Goal: Transaction & Acquisition: Purchase product/service

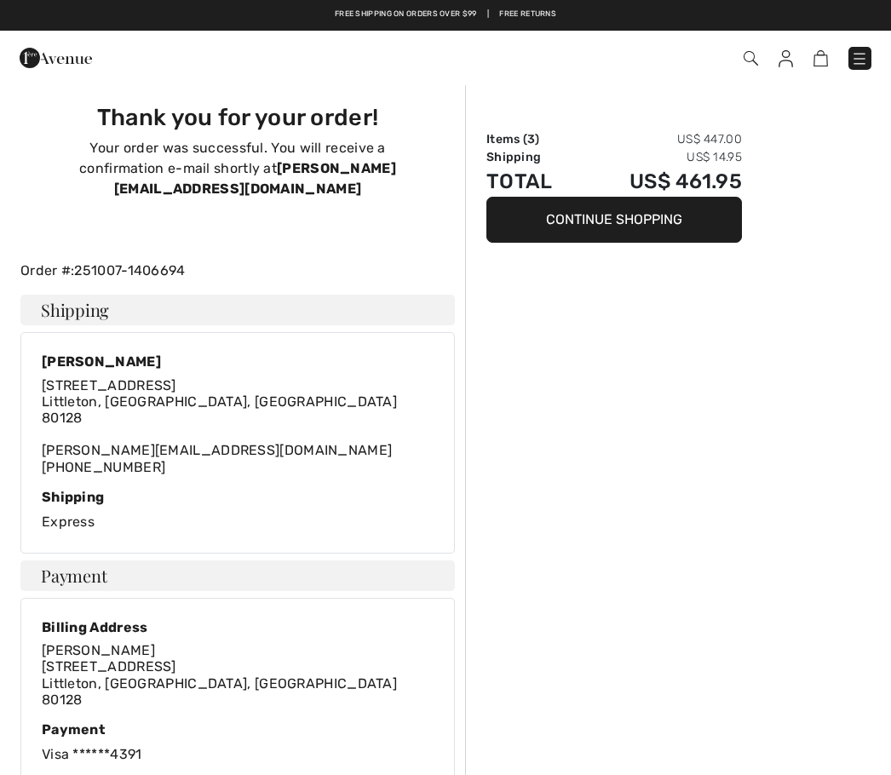
checkbox input "true"
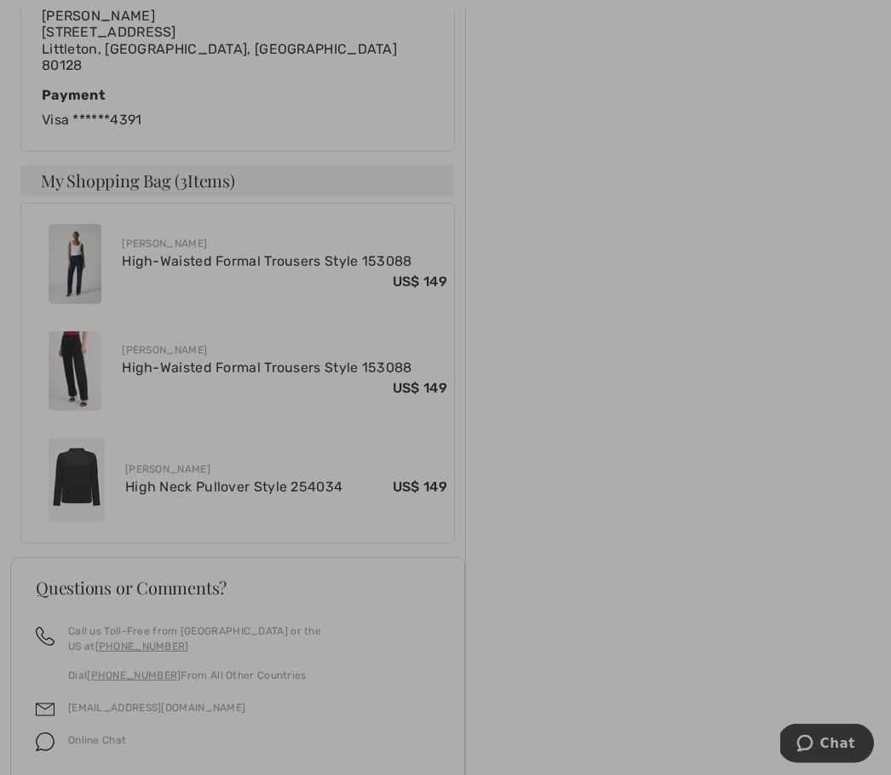
scroll to position [635, 0]
click at [98, 239] on div at bounding box center [445, 387] width 891 height 775
click at [198, 223] on div at bounding box center [445, 387] width 891 height 775
click at [208, 234] on div at bounding box center [445, 387] width 891 height 775
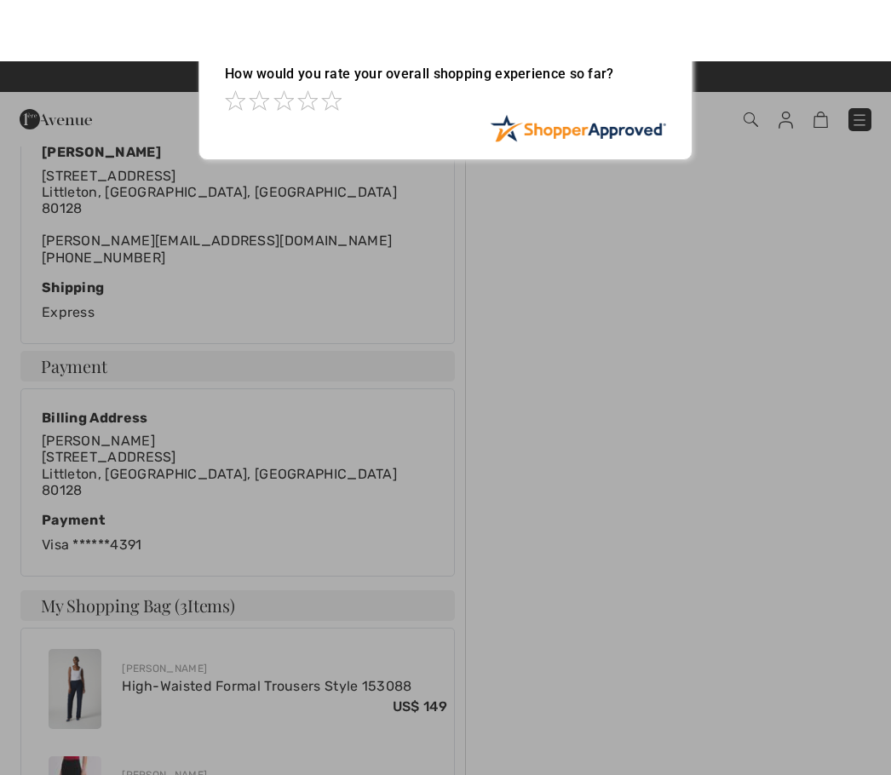
scroll to position [0, 0]
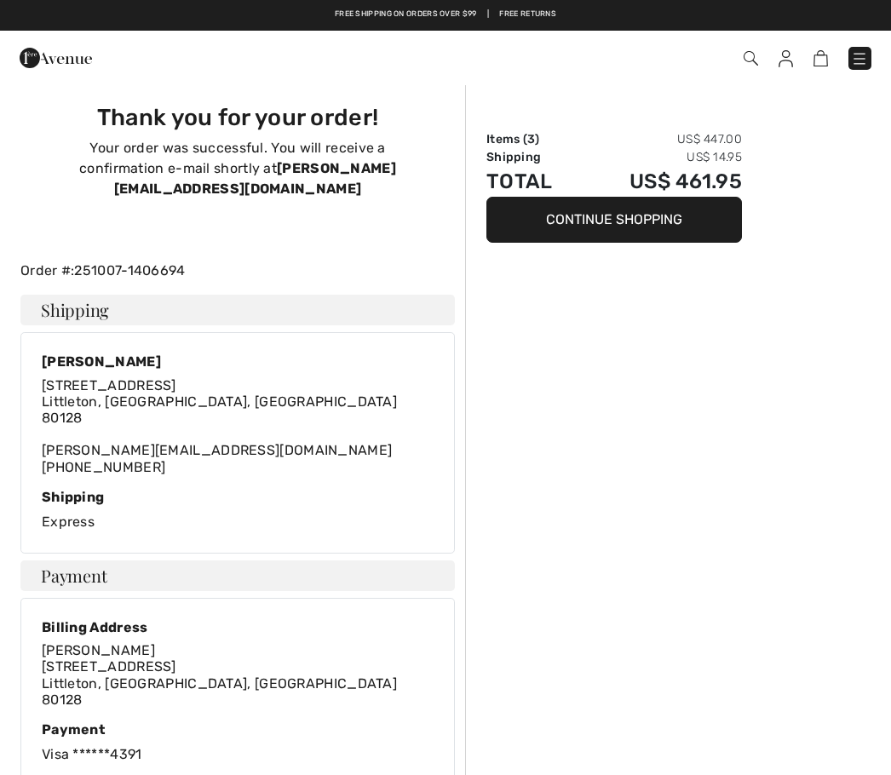
checkbox input "true"
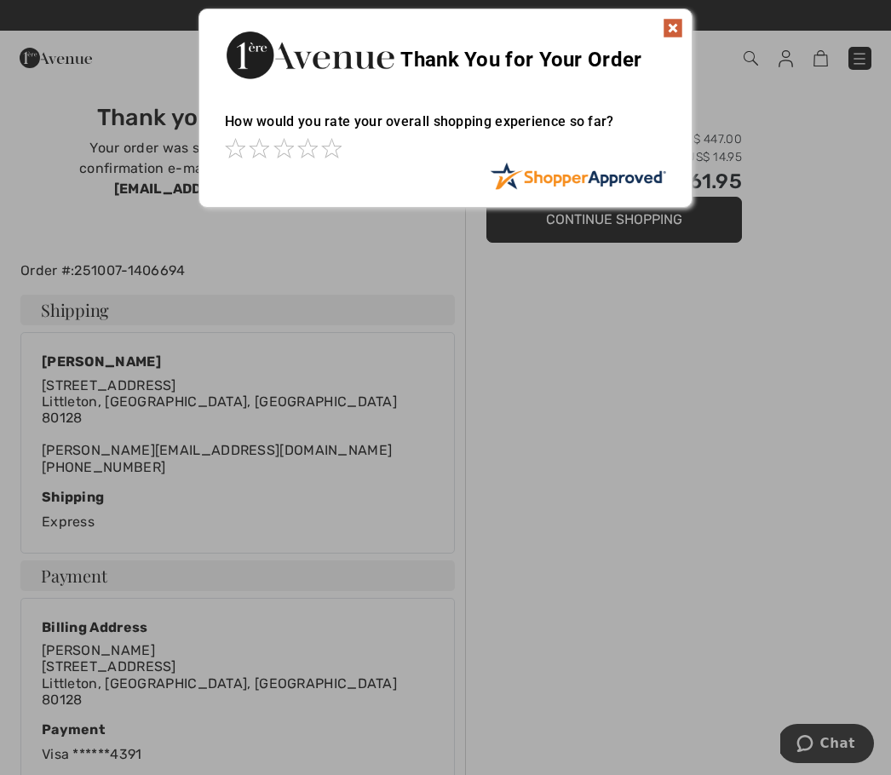
click at [680, 21] on img at bounding box center [672, 28] width 20 height 20
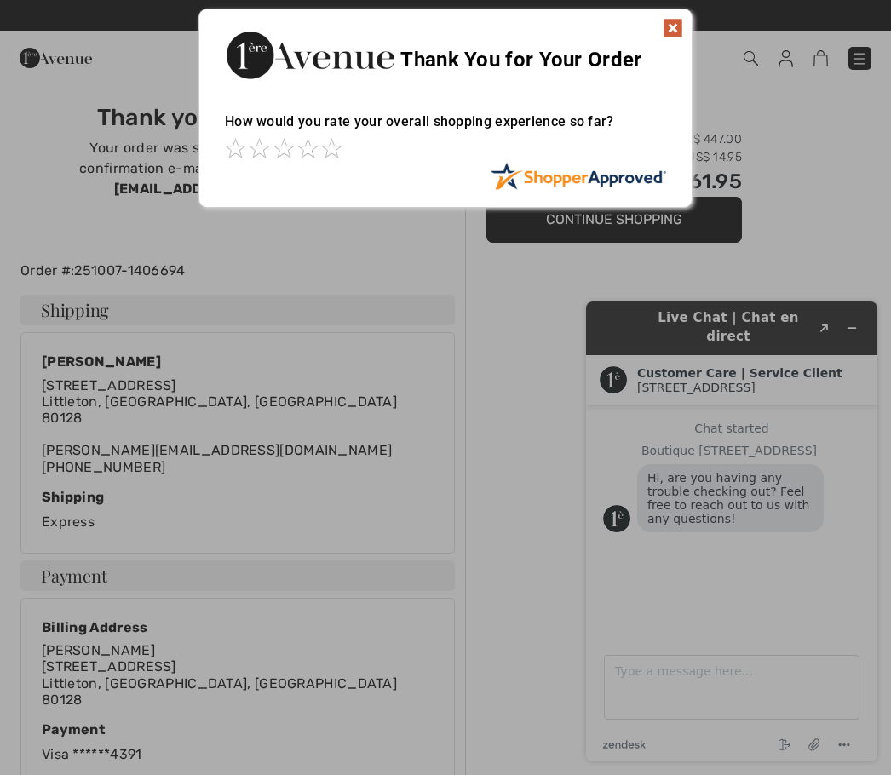
click at [682, 28] on img at bounding box center [672, 28] width 20 height 20
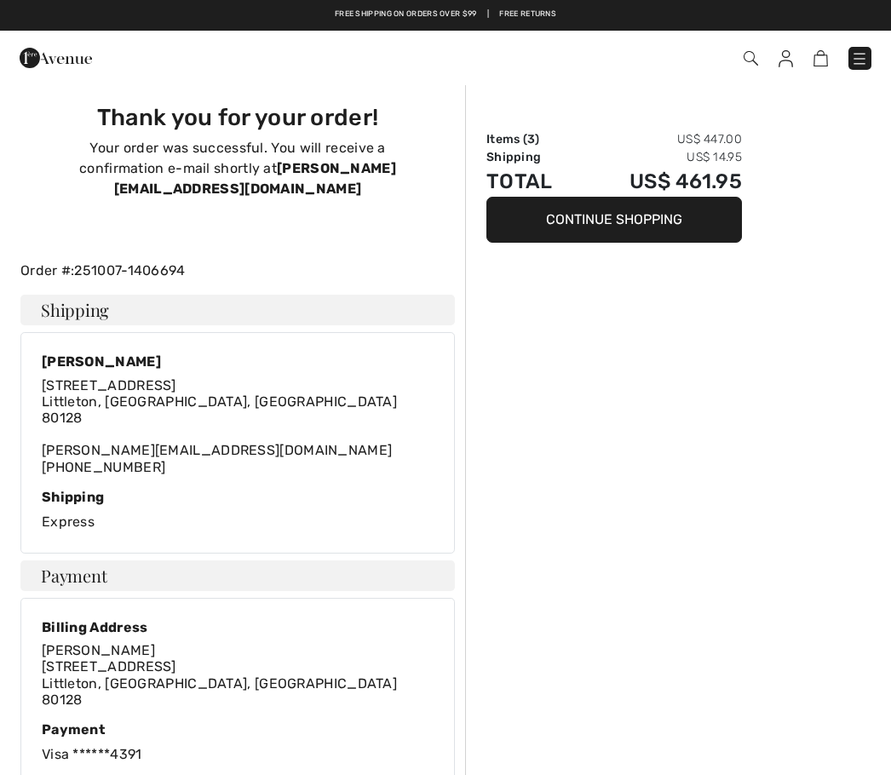
checkbox input "true"
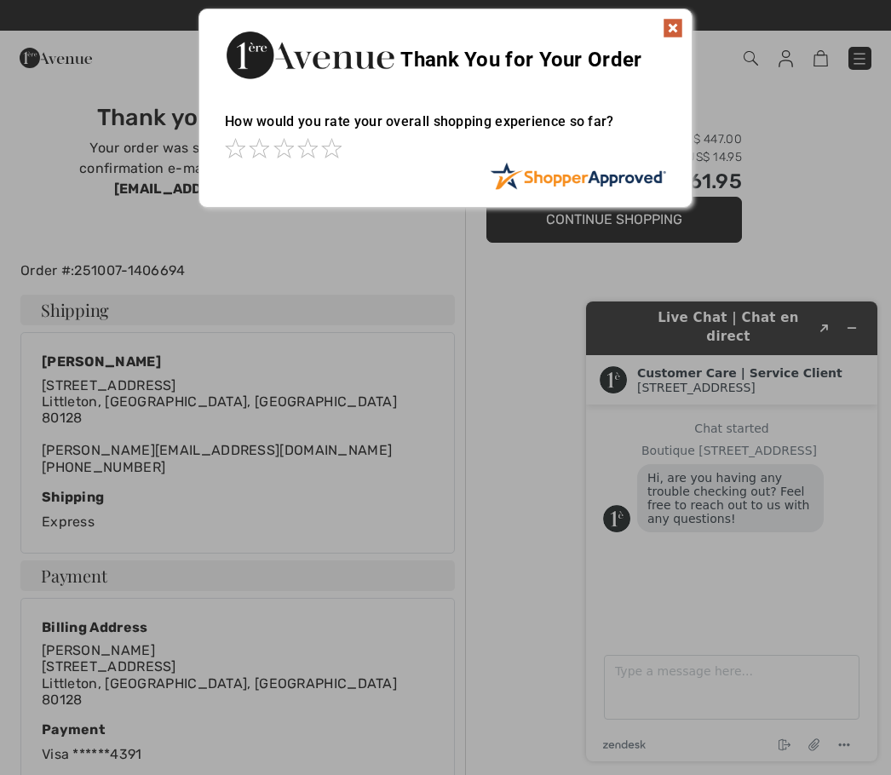
click at [682, 26] on img at bounding box center [672, 28] width 20 height 20
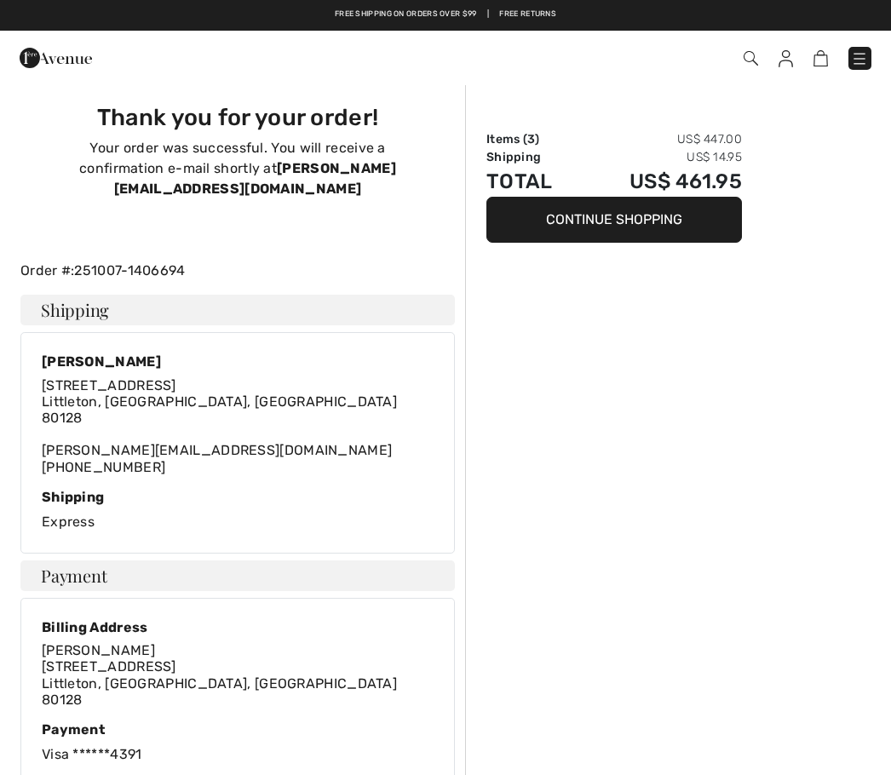
checkbox input "true"
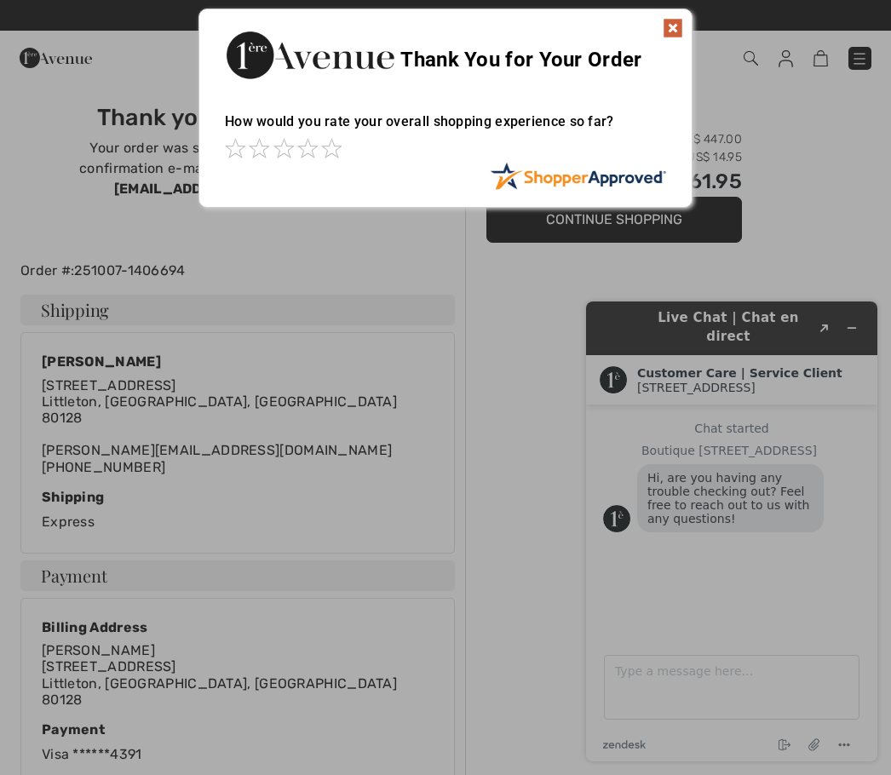
click at [681, 24] on img at bounding box center [672, 28] width 20 height 20
click at [691, 26] on div "Thank You for Your Order How would you rate your overall shopping experience so…" at bounding box center [445, 108] width 494 height 199
click at [680, 34] on img at bounding box center [672, 28] width 20 height 20
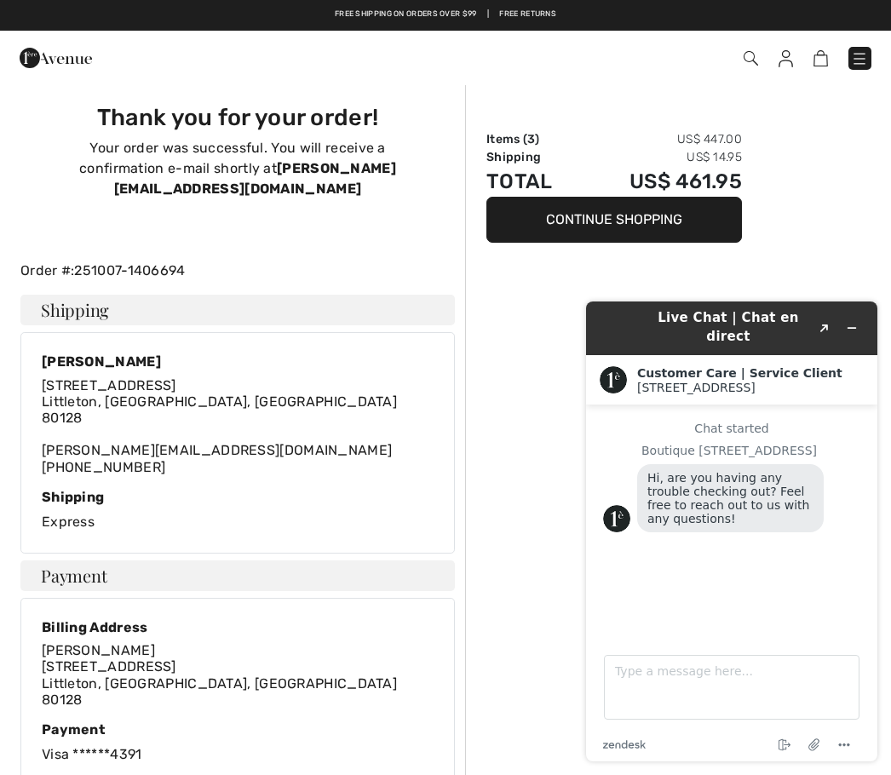
click at [64, 58] on img at bounding box center [56, 58] width 72 height 34
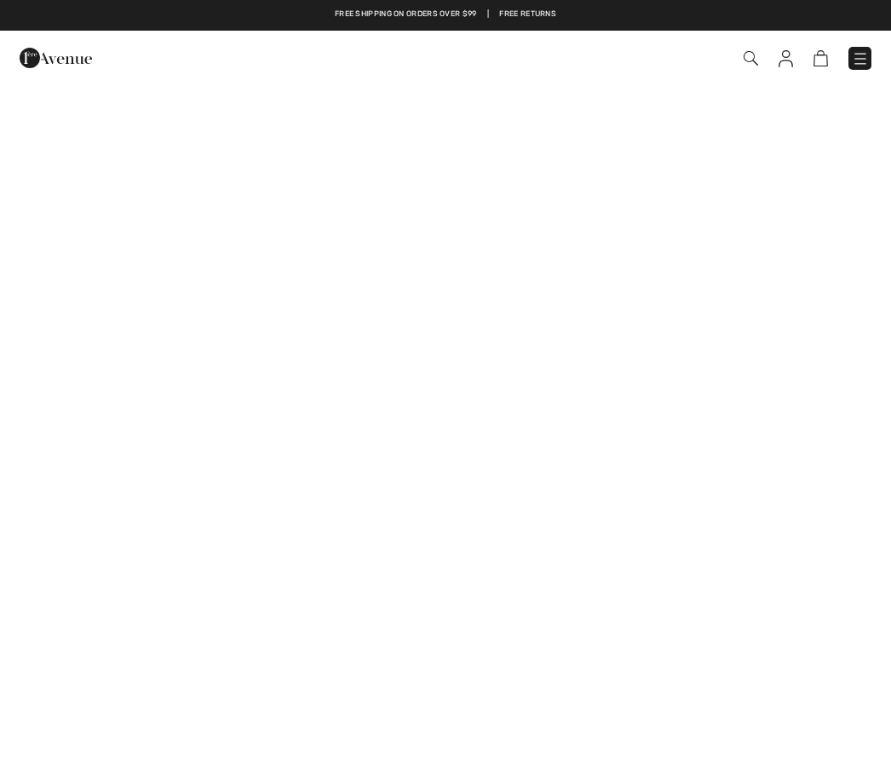
checkbox input "true"
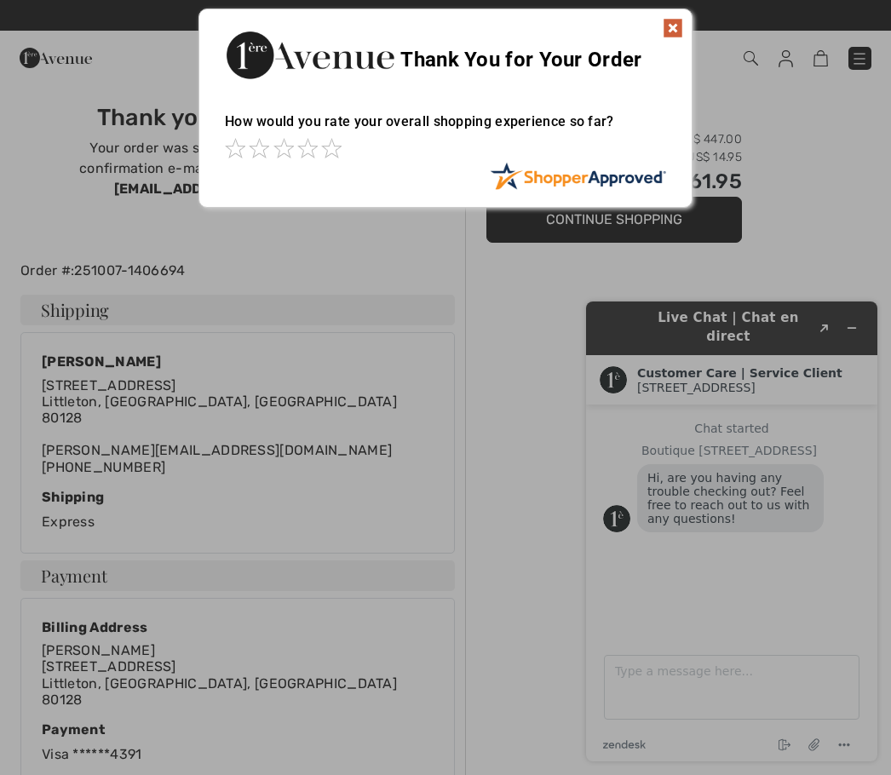
click at [710, 40] on div "Sorry! Something went wrong. Close Thank You for Your Order How would you rate …" at bounding box center [445, 108] width 891 height 216
click at [677, 31] on img at bounding box center [672, 28] width 20 height 20
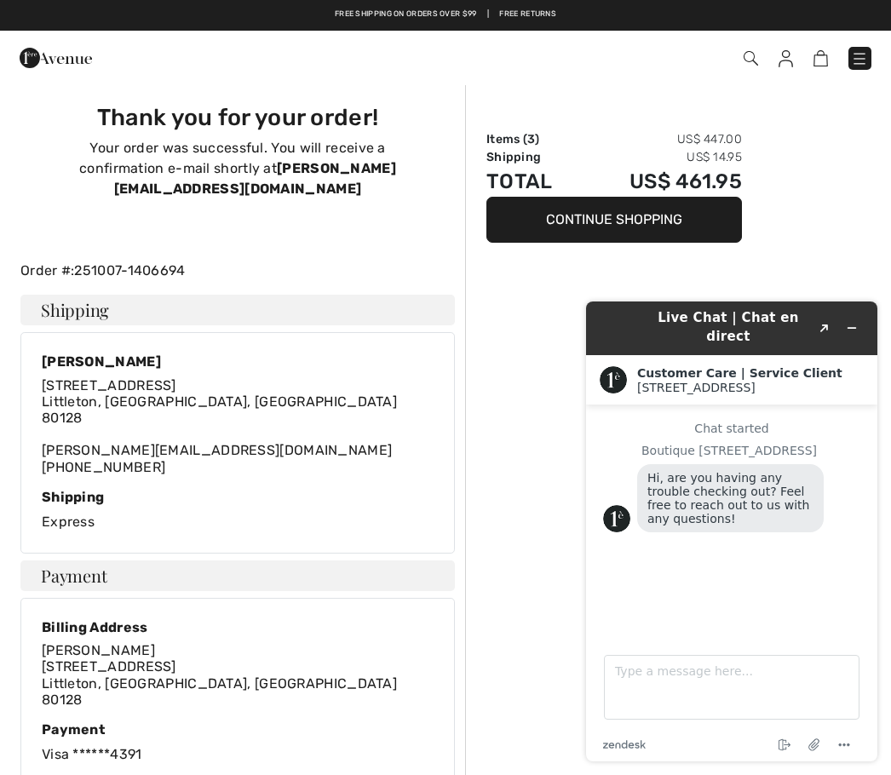
click at [47, 63] on img at bounding box center [56, 58] width 72 height 34
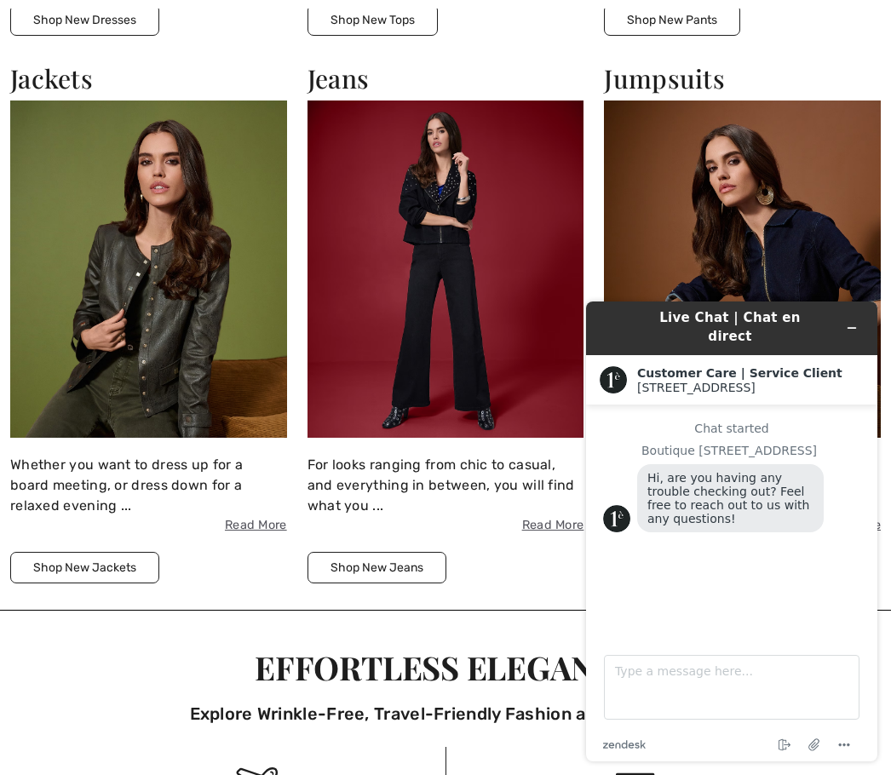
scroll to position [2652, 0]
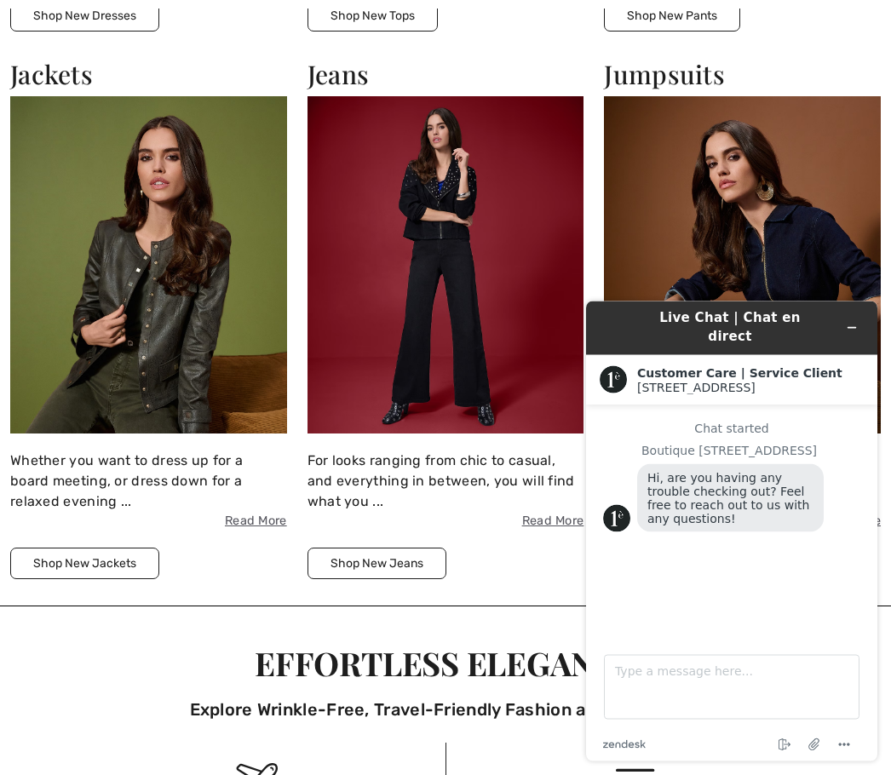
click at [400, 572] on button "Shop New Jeans" at bounding box center [376, 564] width 139 height 32
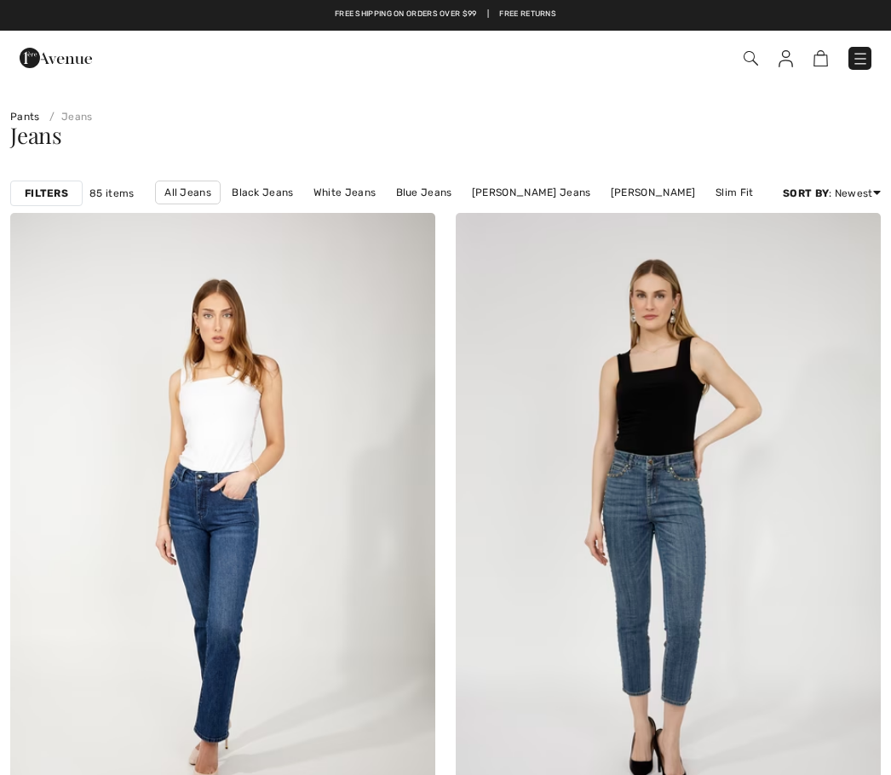
checkbox input "true"
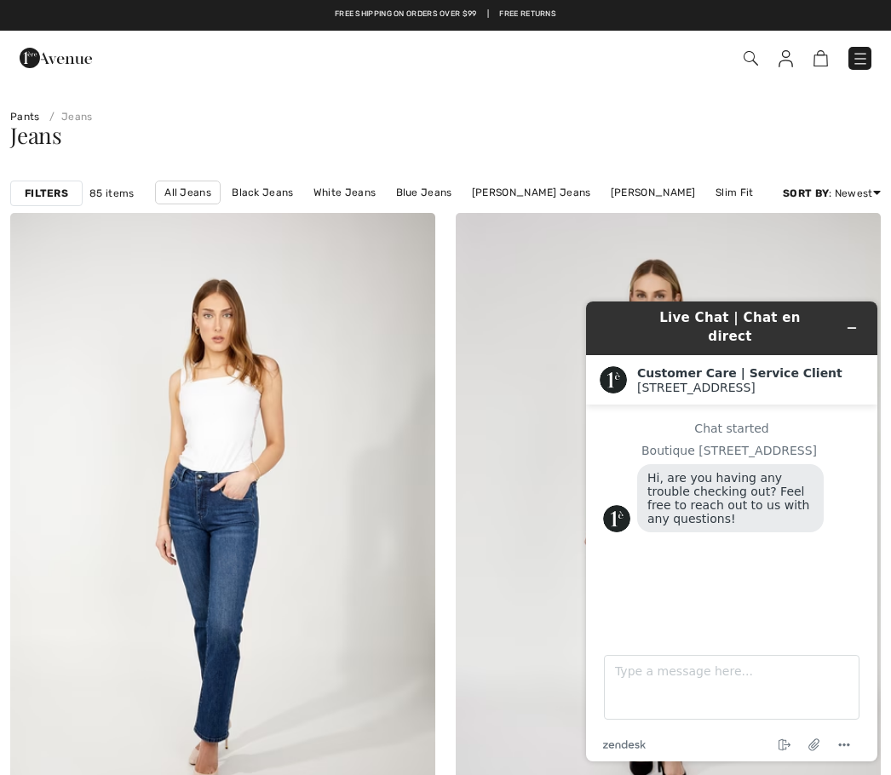
click at [30, 114] on link "Pants" at bounding box center [25, 117] width 30 height 12
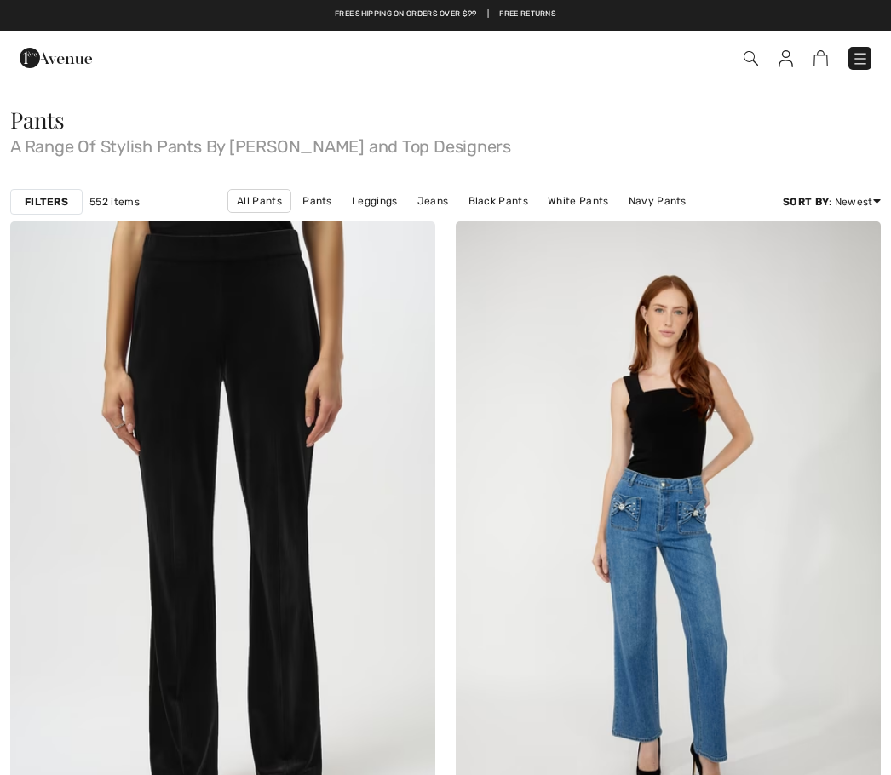
checkbox input "true"
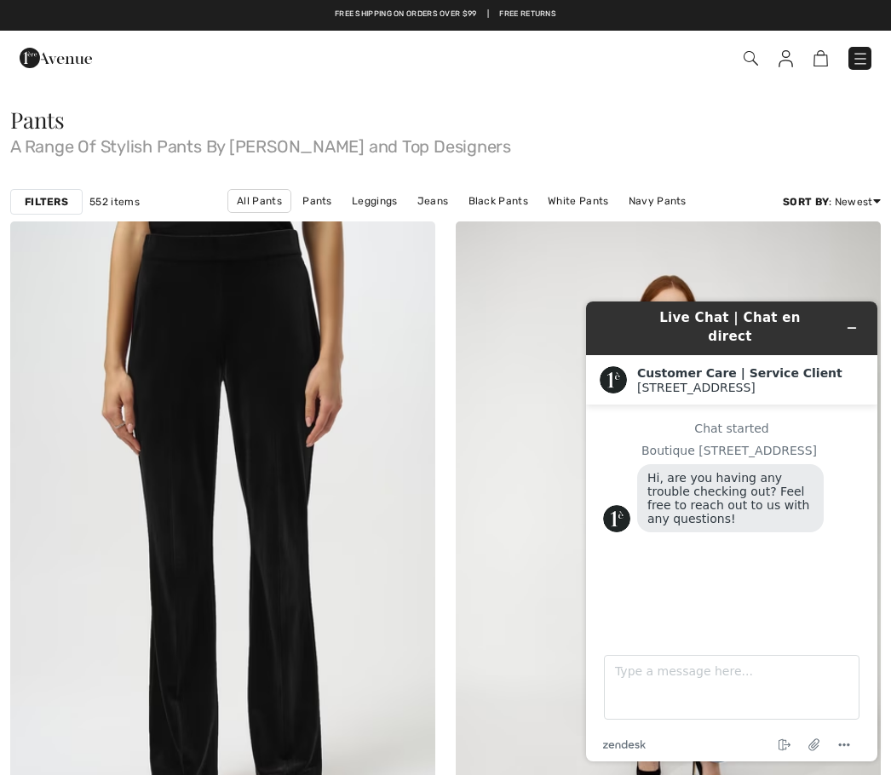
click at [620, 204] on link "Navy Pants" at bounding box center [657, 201] width 75 height 22
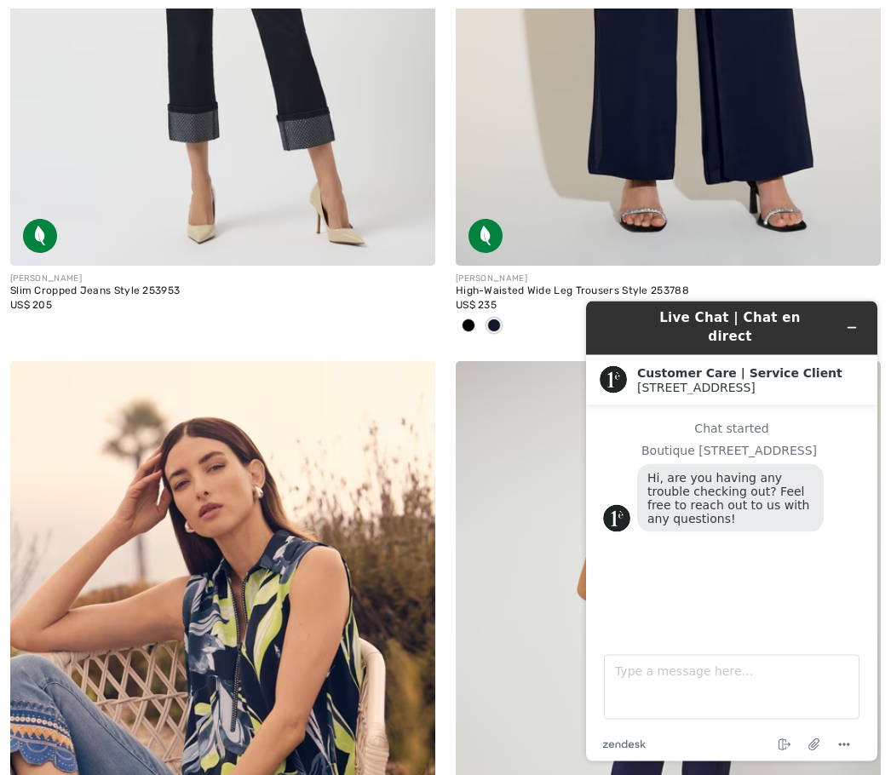
scroll to position [9628, 0]
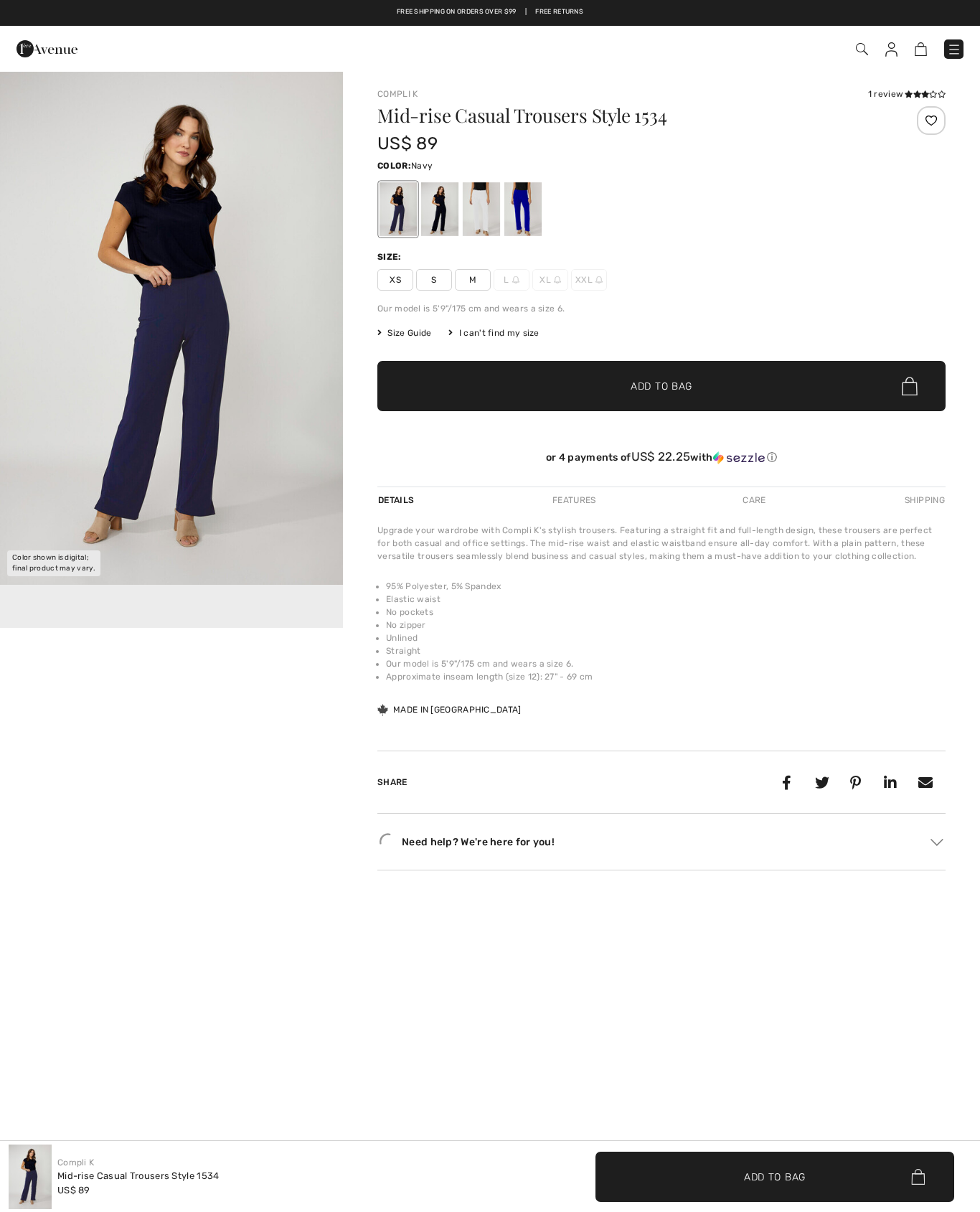
checkbox input "true"
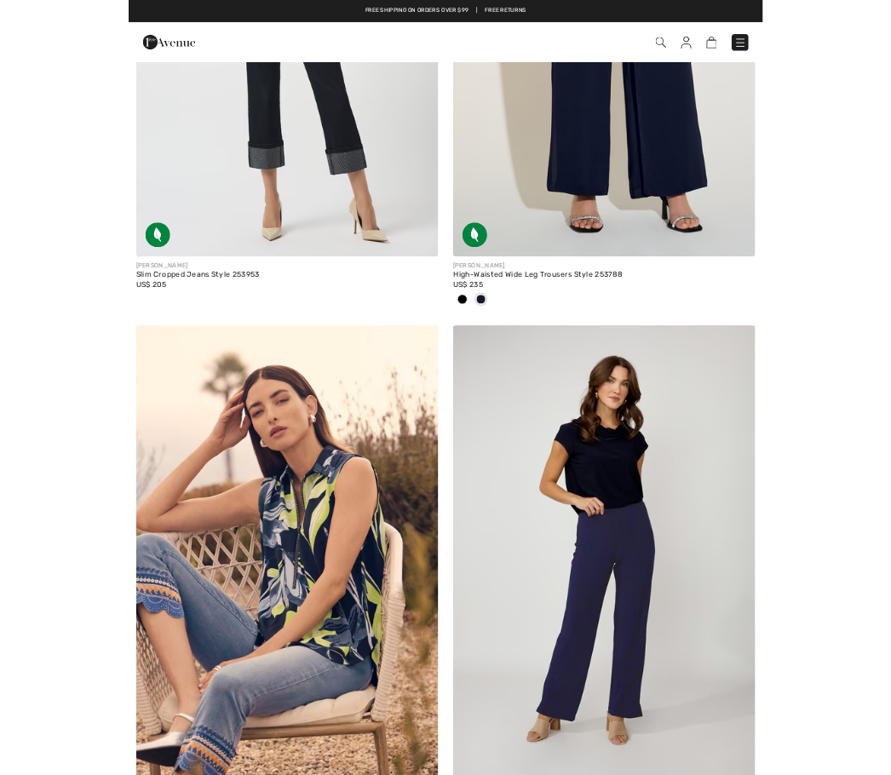
scroll to position [9688, 0]
